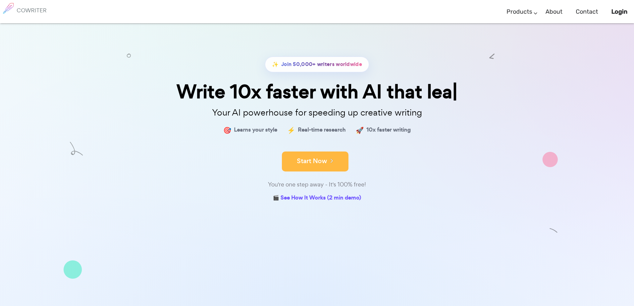
click at [324, 159] on button "Start Now" at bounding box center [315, 161] width 67 height 20
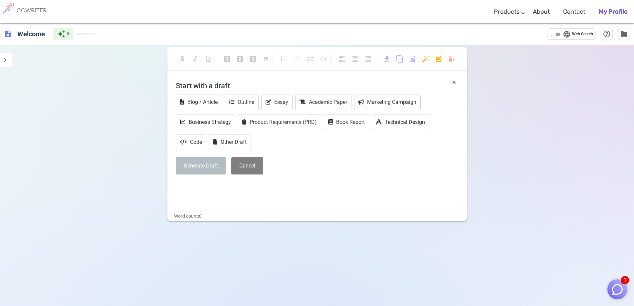
click at [10, 121] on div "format_bold format_italic format_underlined looks_one looks_two looks_3 format_…" at bounding box center [317, 198] width 634 height 306
click at [206, 81] on h4 "Start with a draft" at bounding box center [317, 86] width 283 height 16
click at [212, 86] on h4 "Start with a draft" at bounding box center [317, 86] width 283 height 16
click at [224, 81] on h4 "Start with a draft" at bounding box center [317, 86] width 283 height 16
click at [230, 88] on h4 "Start with a draft" at bounding box center [317, 86] width 283 height 16
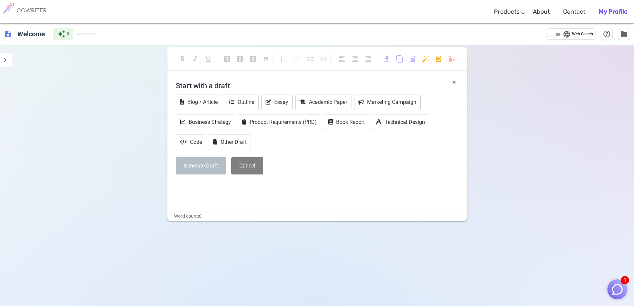
click at [231, 84] on h4 "Start with a draft" at bounding box center [317, 86] width 283 height 16
click at [212, 185] on p "﻿" at bounding box center [317, 187] width 283 height 10
click at [185, 165] on button "Generate Draft" at bounding box center [201, 166] width 50 height 18
click at [292, 190] on p "Podrias ayudarme a escribir una historia?" at bounding box center [317, 187] width 283 height 10
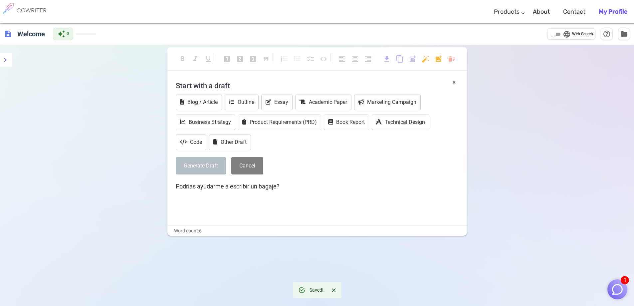
click at [207, 171] on button "Generate Draft" at bounding box center [201, 166] width 50 height 18
click at [234, 143] on button "Other Draft" at bounding box center [230, 142] width 42 height 16
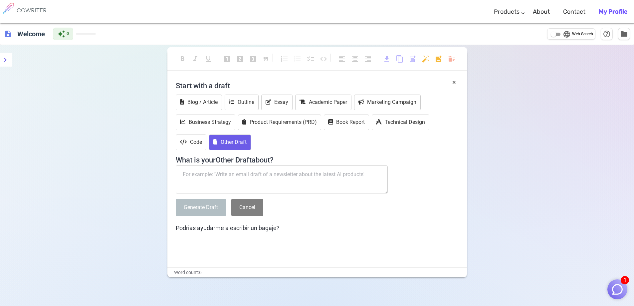
click at [208, 209] on button "Generate Draft" at bounding box center [201, 208] width 50 height 18
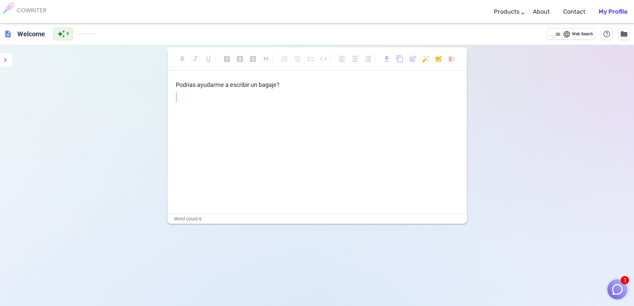
drag, startPoint x: 231, startPoint y: 98, endPoint x: 234, endPoint y: 143, distance: 45.7
click at [234, 142] on div "Podrias ayudarme a escribir un bagaje? ﻿ ﻿" at bounding box center [317, 146] width 300 height 133
click at [233, 154] on div "Podrias ayudarme a escribir un bagaje? ﻿ ﻿" at bounding box center [317, 146] width 300 height 133
click at [226, 86] on span "Podrias ayudarme a escribir un bagaje?" at bounding box center [228, 84] width 104 height 7
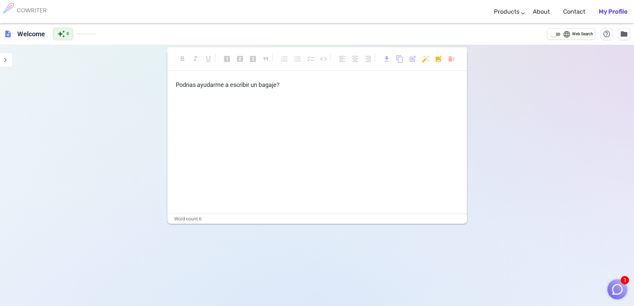
click at [254, 124] on div "Podrias ayudarme a escribir un bagaje? ﻿ ﻿" at bounding box center [317, 146] width 300 height 133
click at [615, 283] on button "1" at bounding box center [618, 289] width 20 height 20
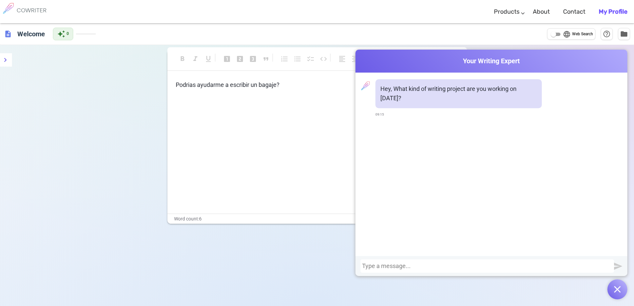
click at [428, 264] on div at bounding box center [487, 266] width 250 height 7
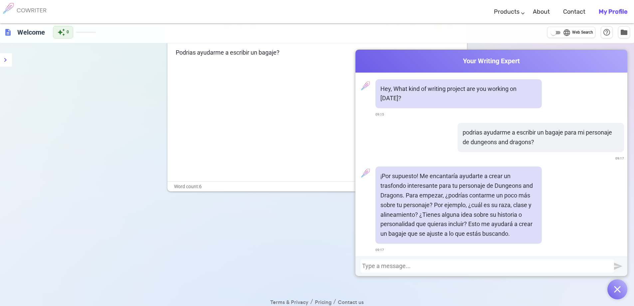
scroll to position [33, 0]
click at [475, 265] on div at bounding box center [487, 266] width 250 height 7
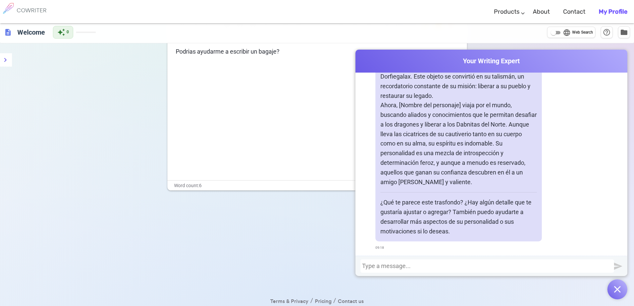
scroll to position [2250, 0]
click at [432, 267] on div at bounding box center [487, 266] width 250 height 7
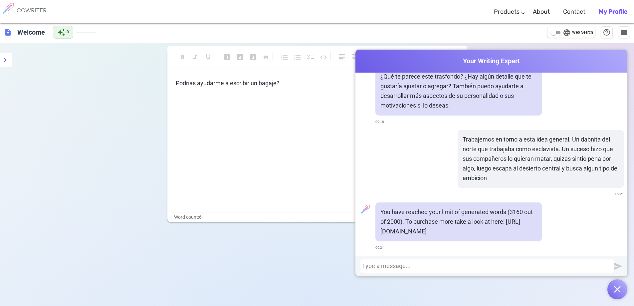
scroll to position [0, 0]
click at [547, 66] on span "Your Writing Expert" at bounding box center [492, 61] width 272 height 10
